Goal: Task Accomplishment & Management: Manage account settings

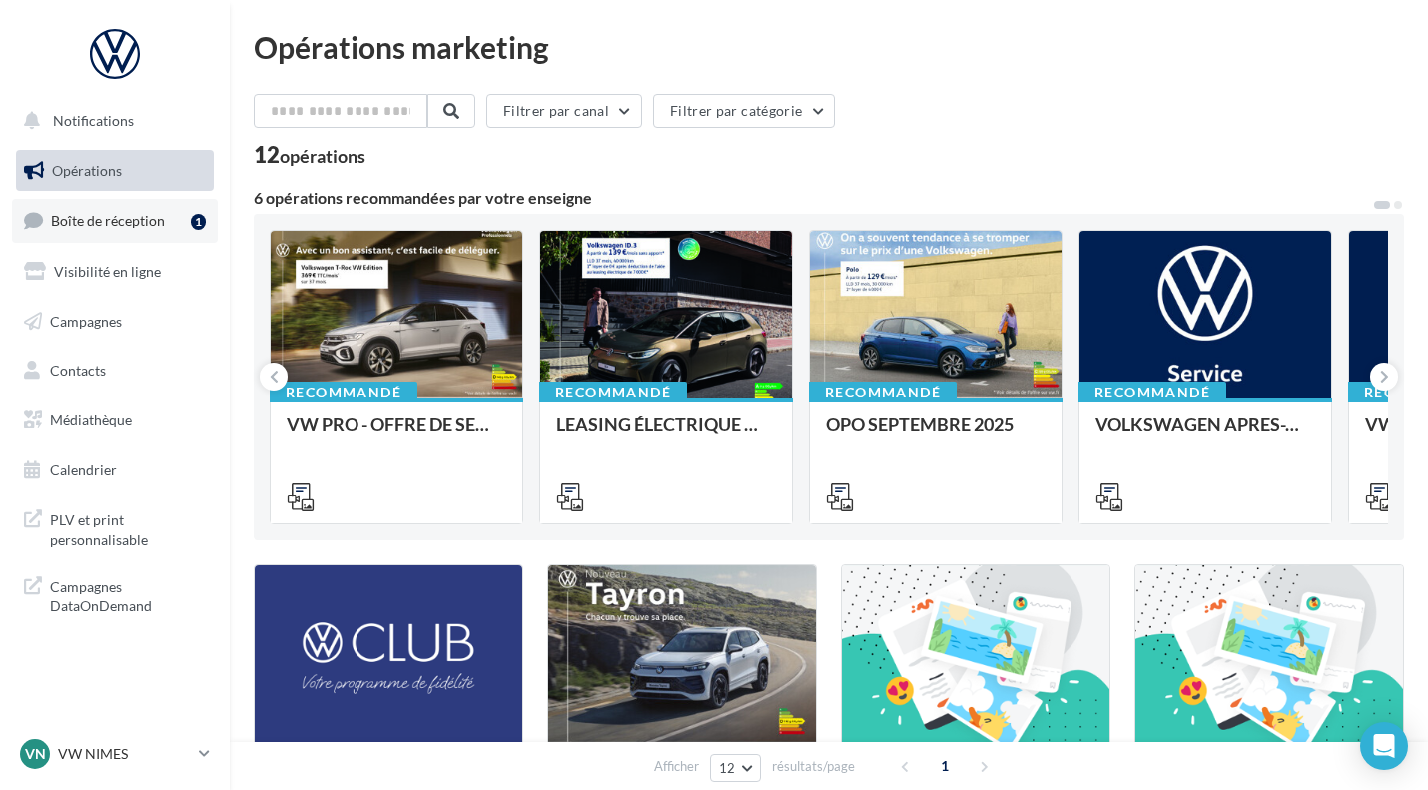
click at [80, 214] on span "Boîte de réception" at bounding box center [108, 220] width 114 height 17
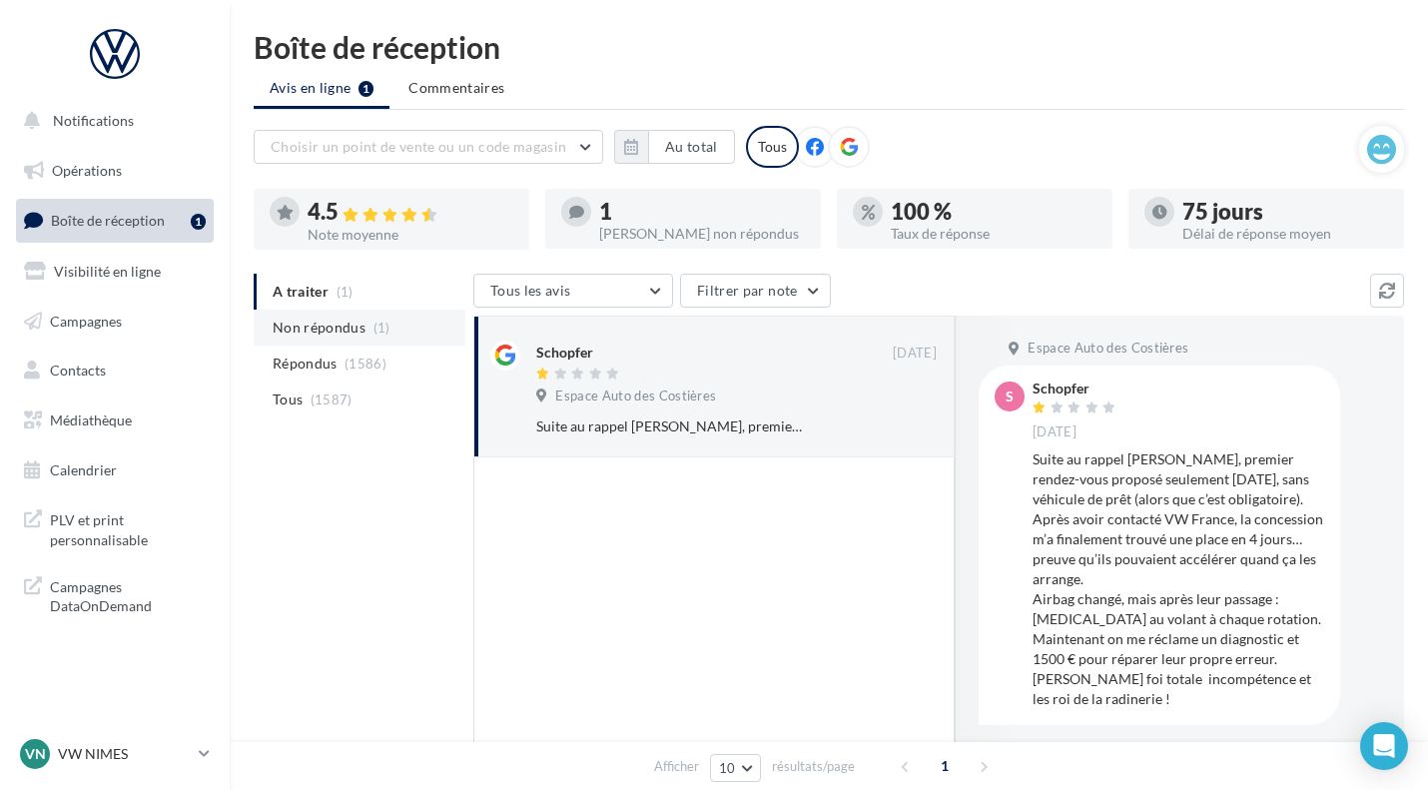
click at [310, 321] on span "Non répondus" at bounding box center [319, 328] width 93 height 20
click at [708, 581] on div at bounding box center [713, 705] width 481 height 497
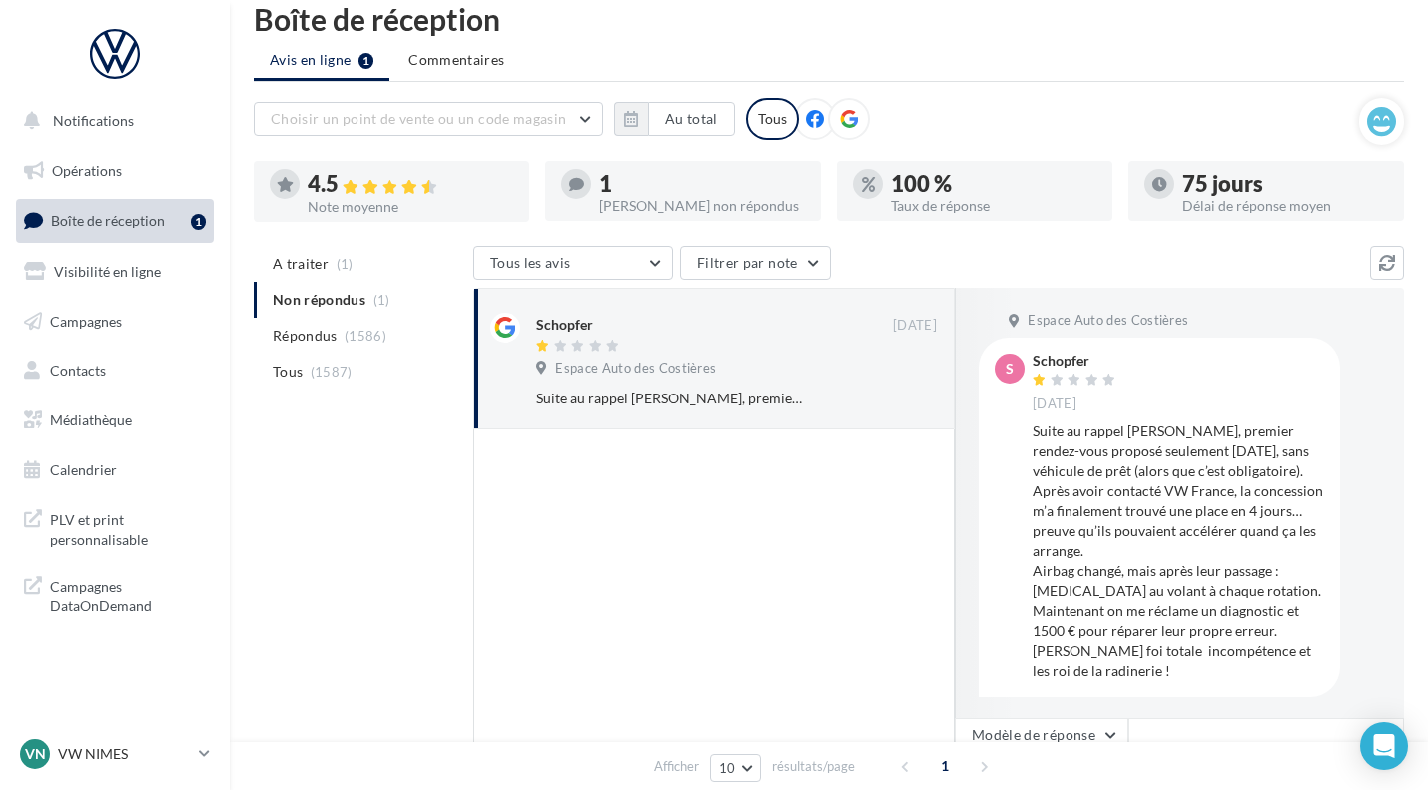
scroll to position [30, 0]
click at [710, 119] on button "Au total" at bounding box center [691, 117] width 87 height 34
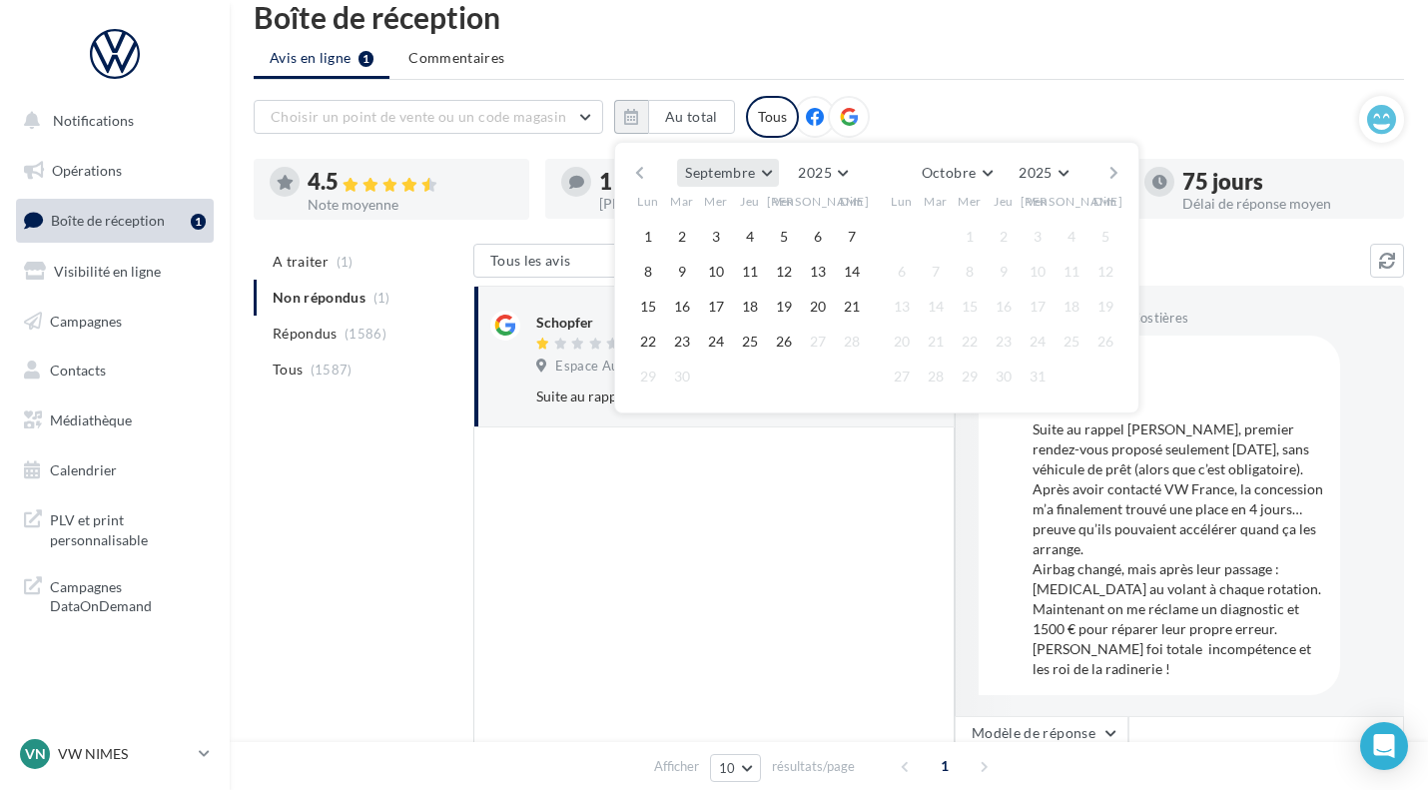
click at [746, 176] on span "Septembre" at bounding box center [720, 172] width 70 height 17
click at [726, 211] on span "Janvier" at bounding box center [715, 212] width 45 height 17
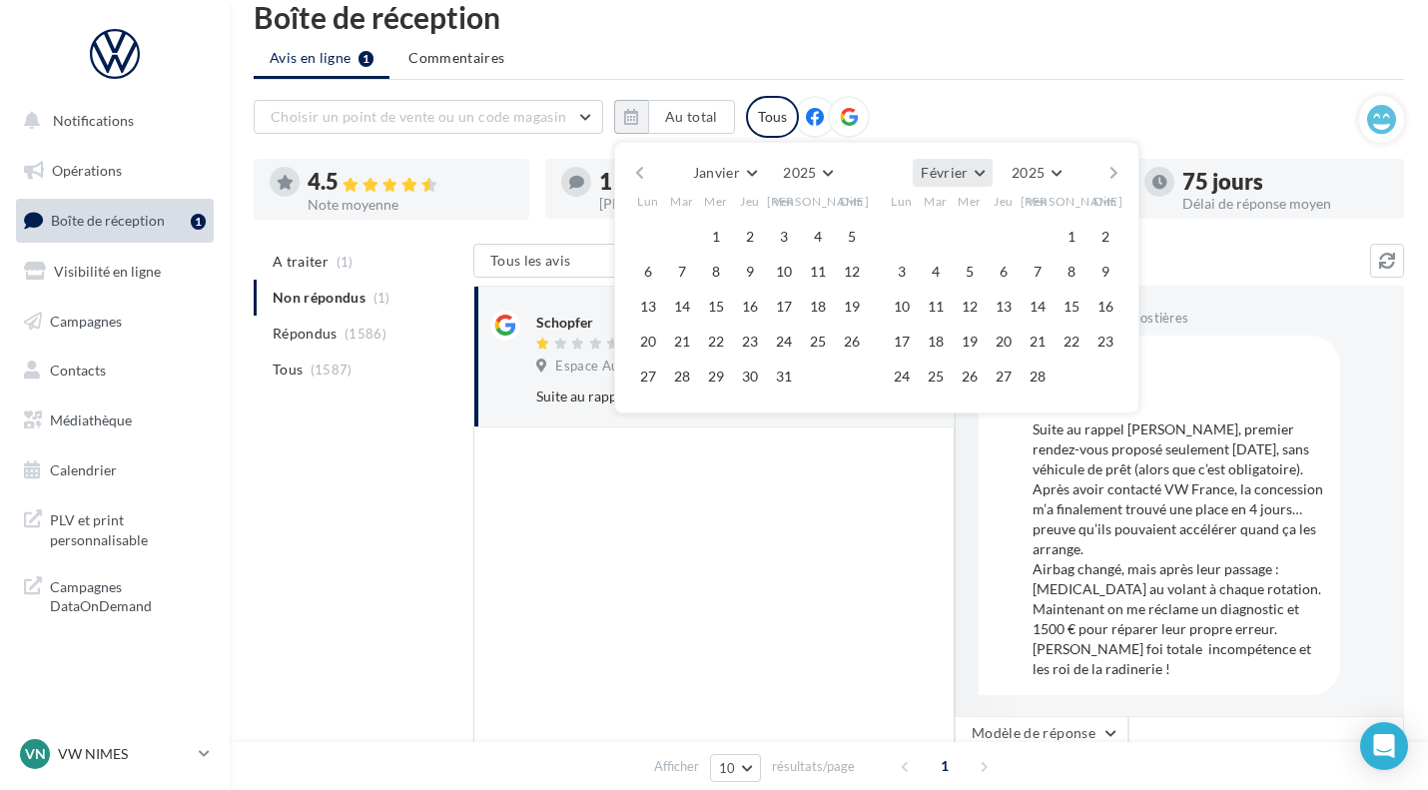
click at [940, 165] on span "Février" at bounding box center [944, 172] width 47 height 17
click at [954, 363] on button "Septembre" at bounding box center [983, 353] width 140 height 36
click at [703, 167] on span "Août" at bounding box center [707, 172] width 32 height 17
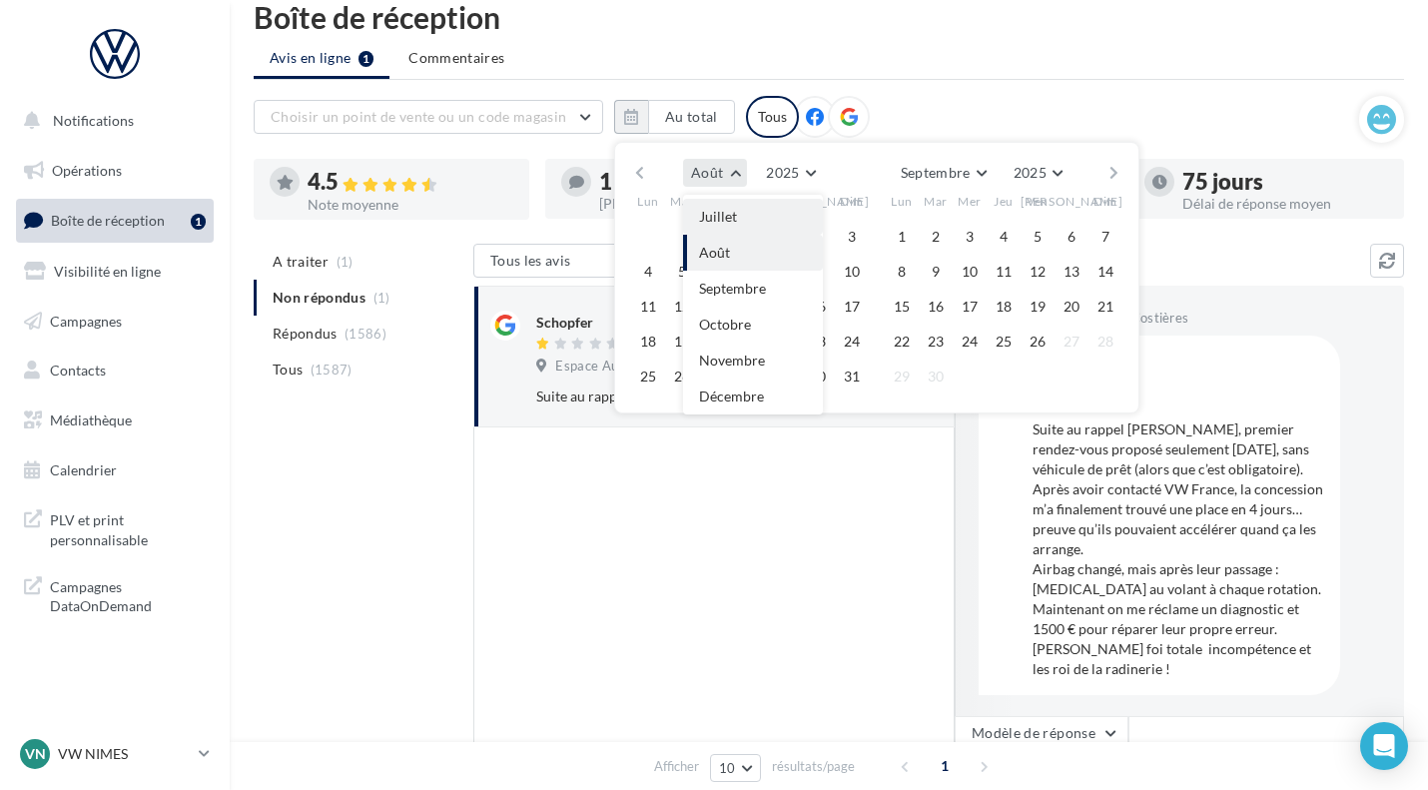
scroll to position [0, 0]
click at [719, 217] on span "Janvier" at bounding box center [721, 212] width 45 height 17
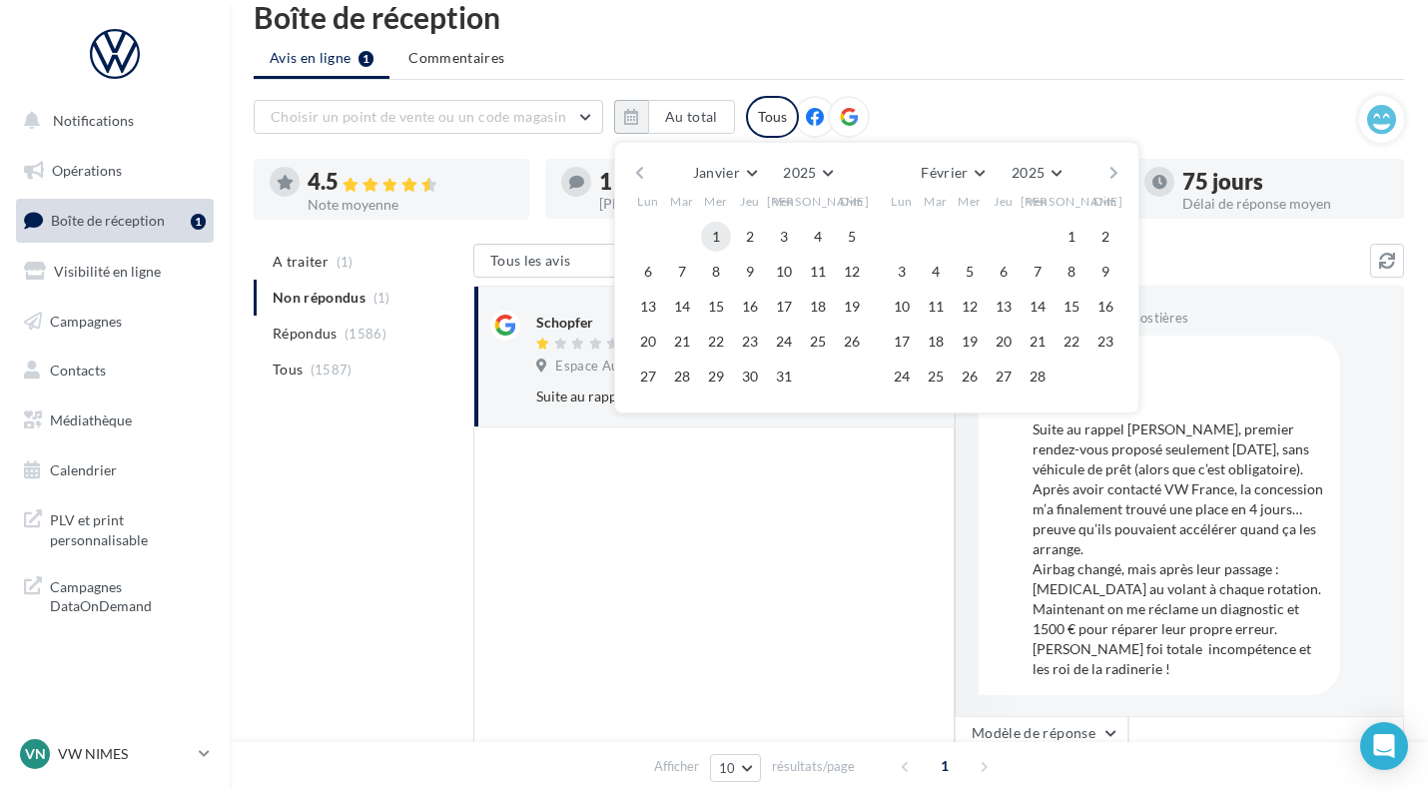
click at [715, 234] on button "1" at bounding box center [716, 237] width 30 height 30
click at [960, 172] on span "Février" at bounding box center [944, 172] width 47 height 17
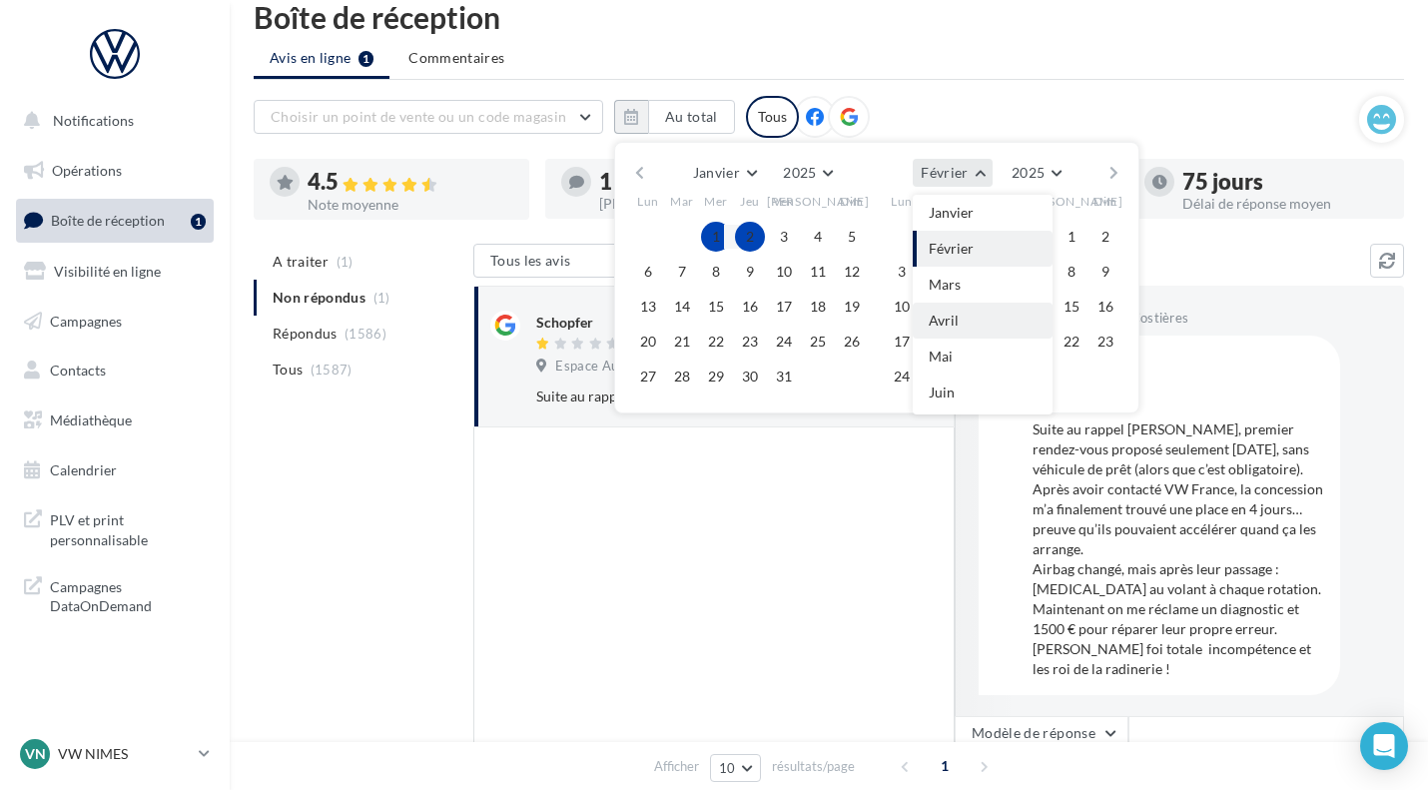
scroll to position [212, 0]
click at [963, 292] on span "Septembre" at bounding box center [962, 288] width 67 height 17
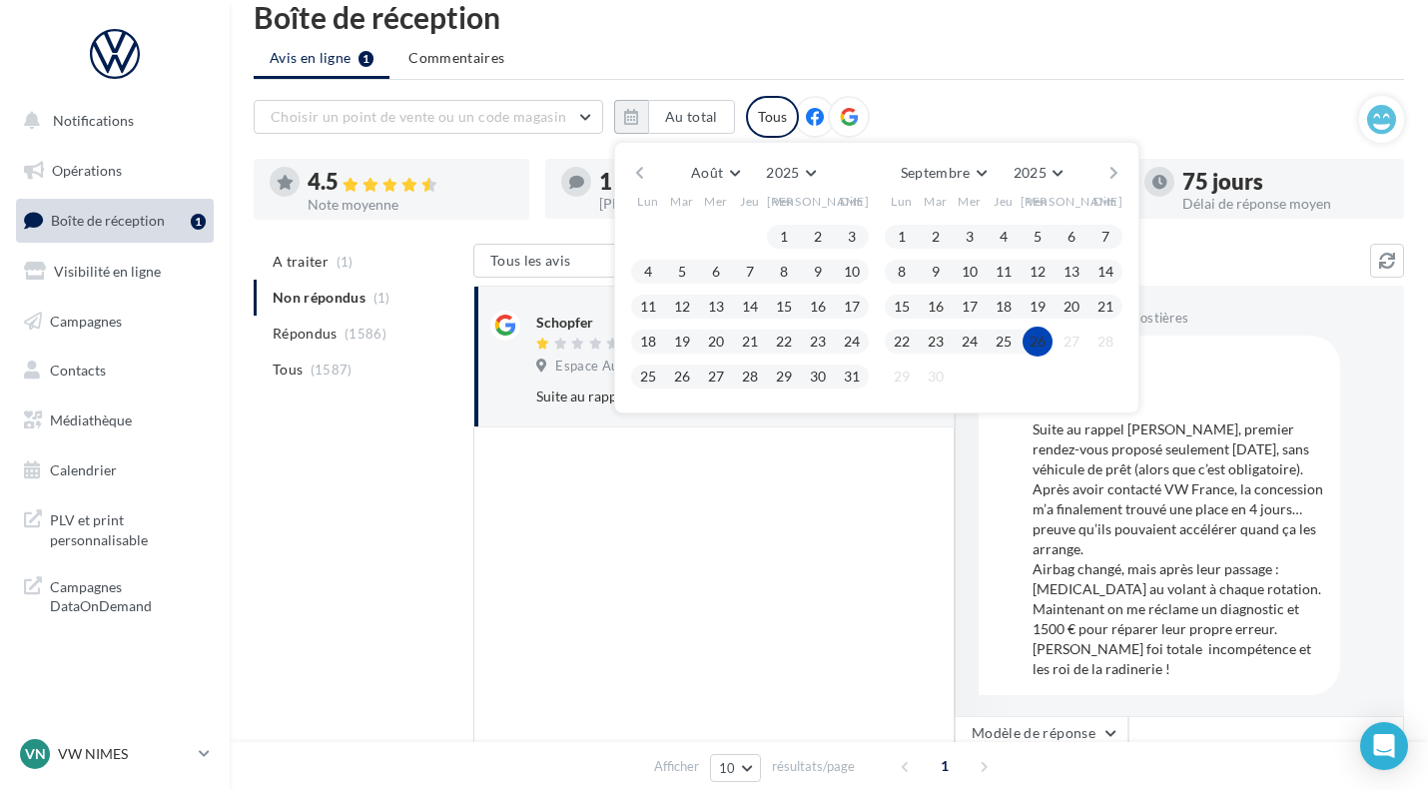
click at [1031, 343] on button "26" at bounding box center [1038, 342] width 30 height 30
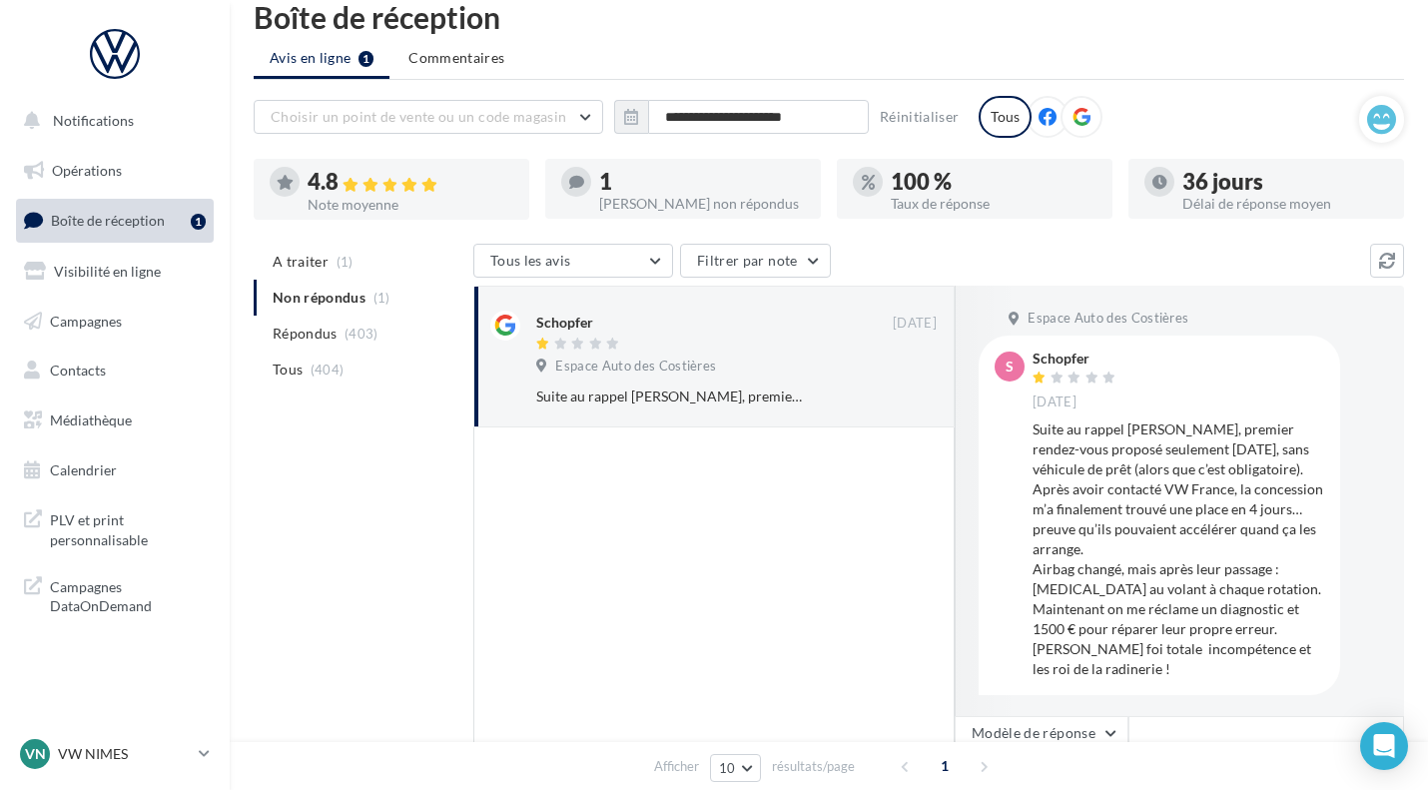
scroll to position [52, 0]
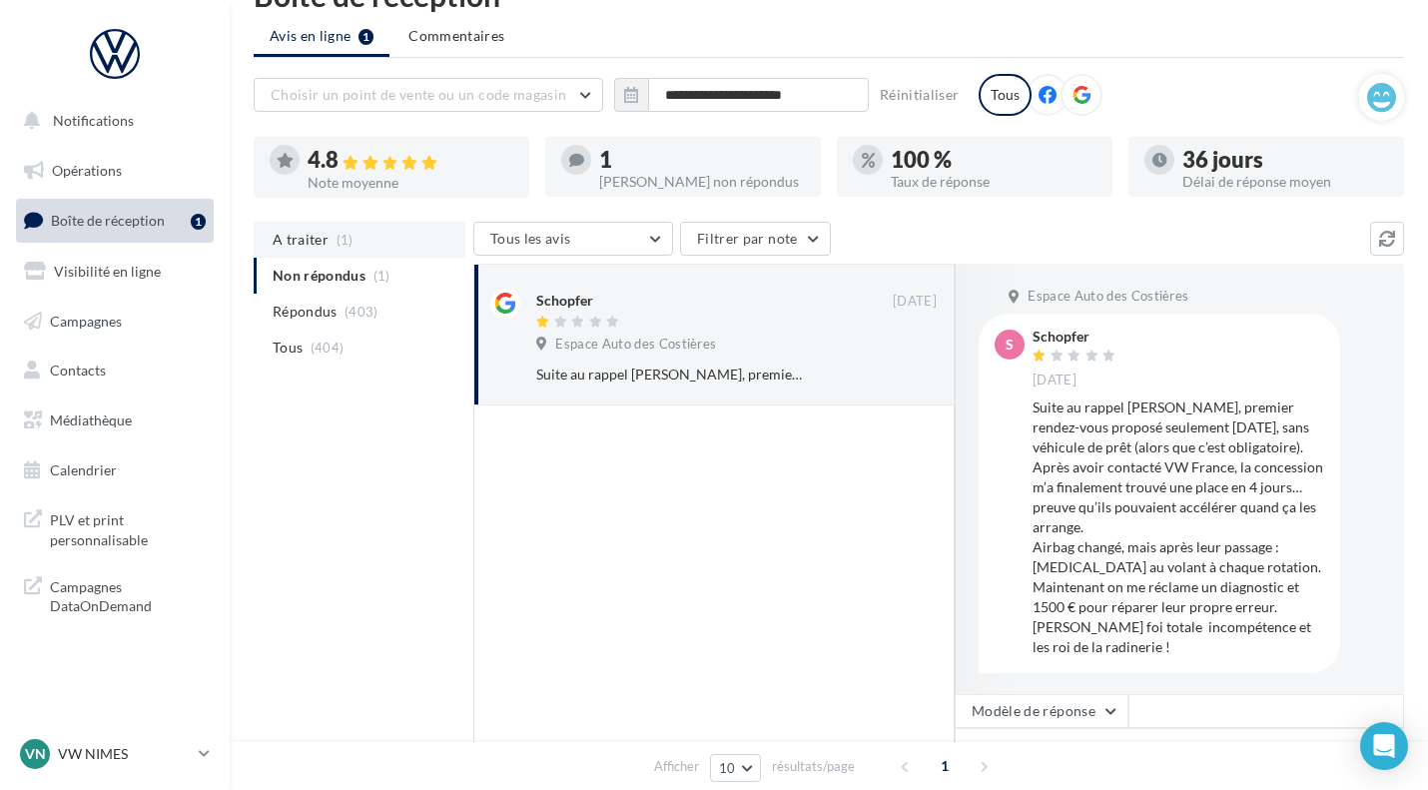
click at [314, 230] on li "A traiter (1)" at bounding box center [360, 240] width 212 height 36
click at [66, 751] on p "VW NIMES" at bounding box center [124, 754] width 133 height 20
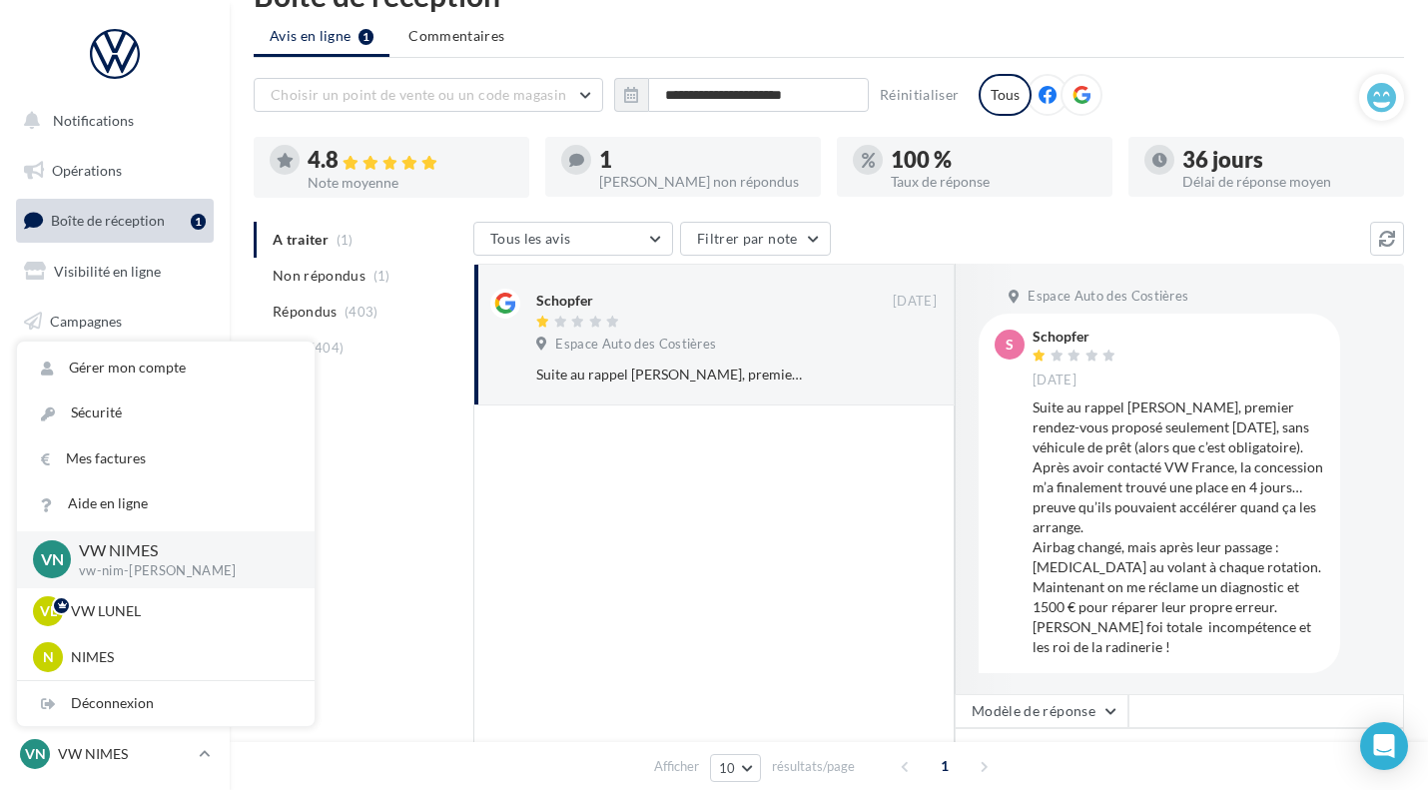
click at [1194, 436] on div "Suite au rappel Takata, premier rendez-vous proposé seulement après 2 semaines,…" at bounding box center [1179, 528] width 292 height 260
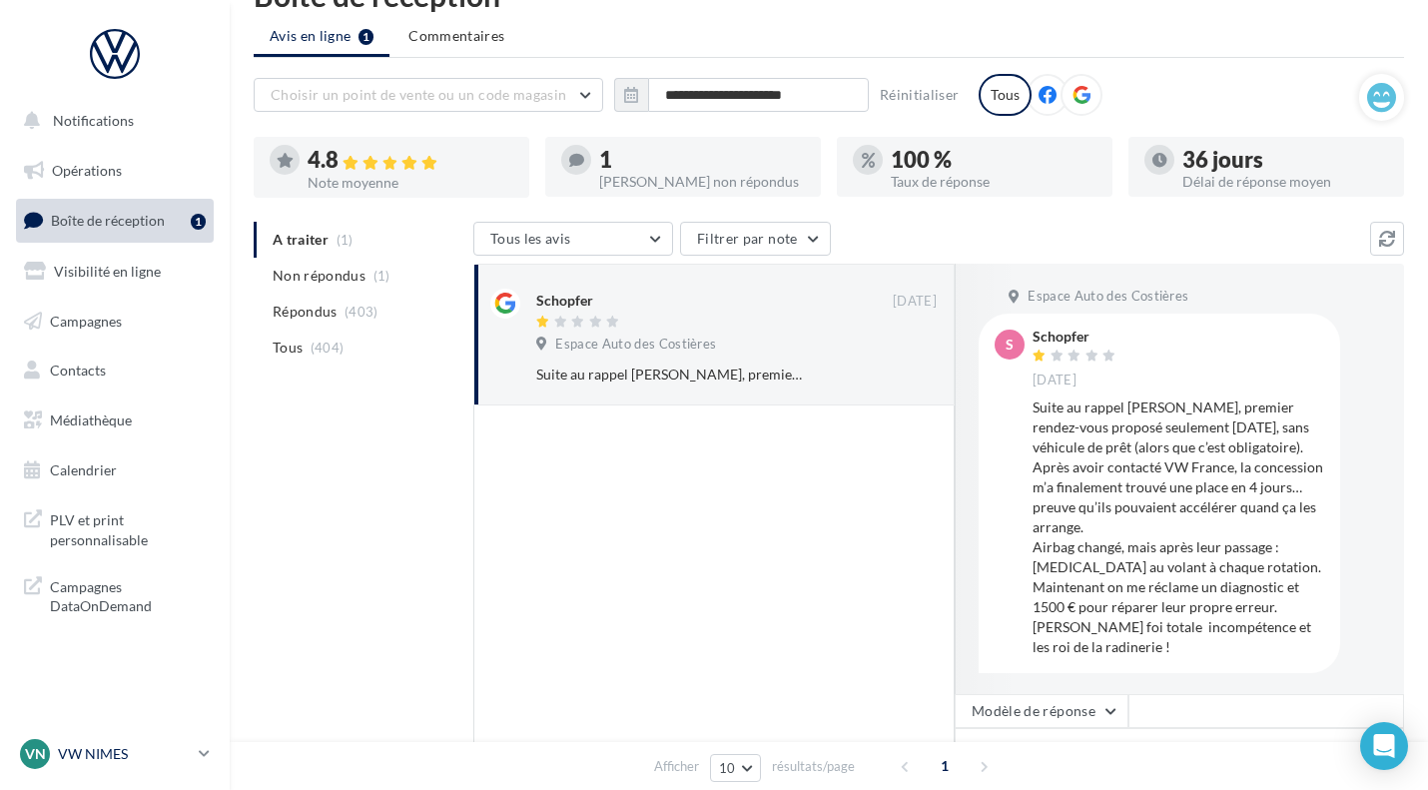
click at [189, 741] on div "VN VW NIMES vw-nim-eli" at bounding box center [105, 754] width 171 height 30
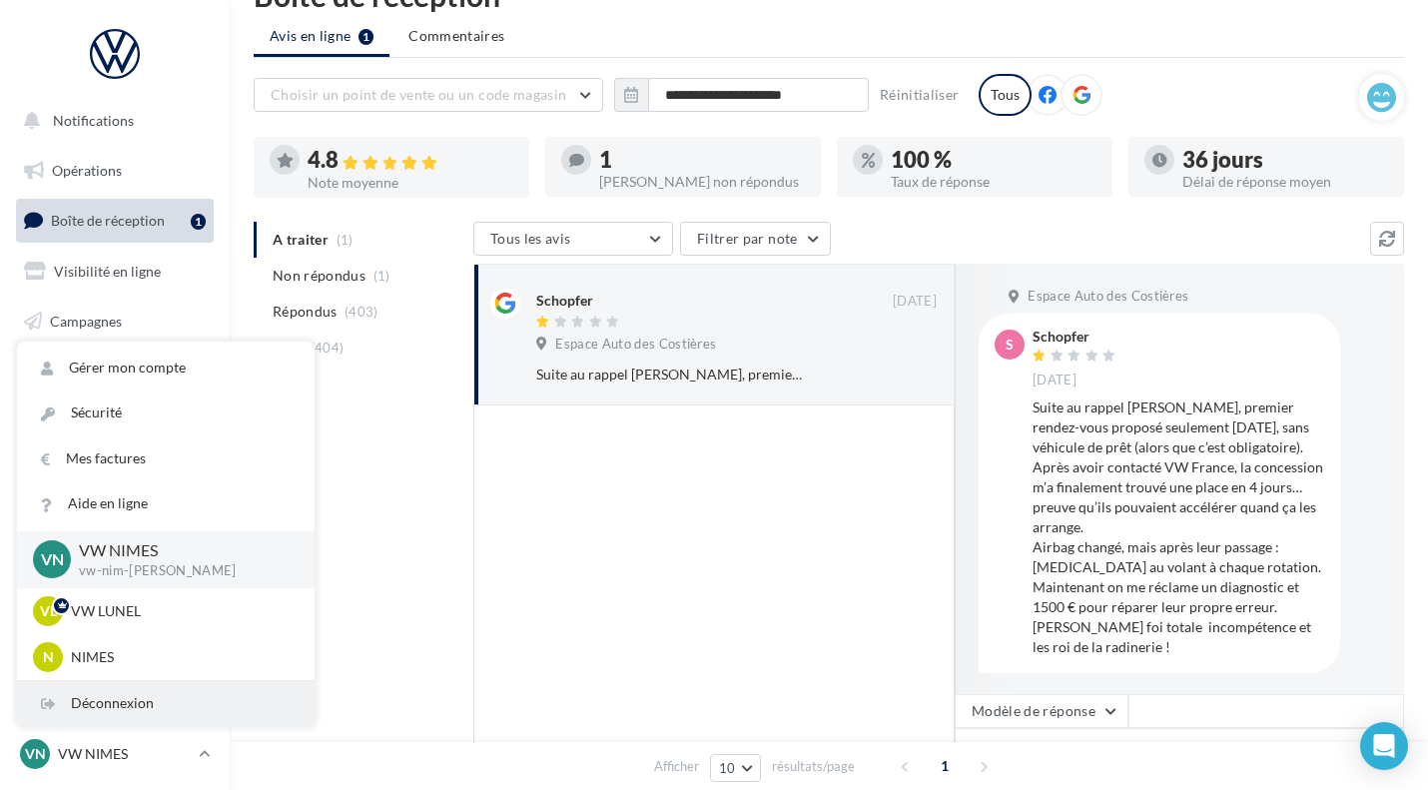
click at [103, 693] on div "Déconnexion" at bounding box center [166, 703] width 298 height 45
